Goal: Transaction & Acquisition: Book appointment/travel/reservation

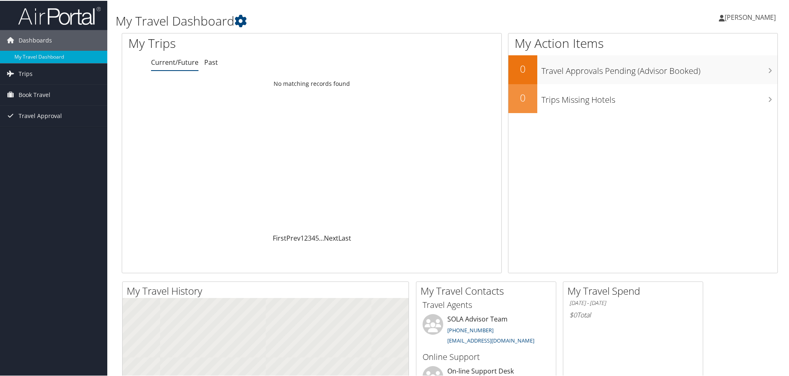
click at [40, 95] on span "Book Travel" at bounding box center [35, 94] width 32 height 21
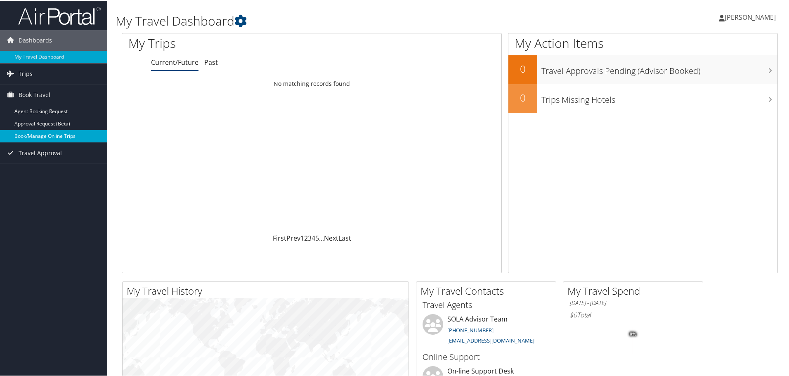
click at [40, 135] on link "Book/Manage Online Trips" at bounding box center [53, 135] width 107 height 12
